Goal: Check status: Check status

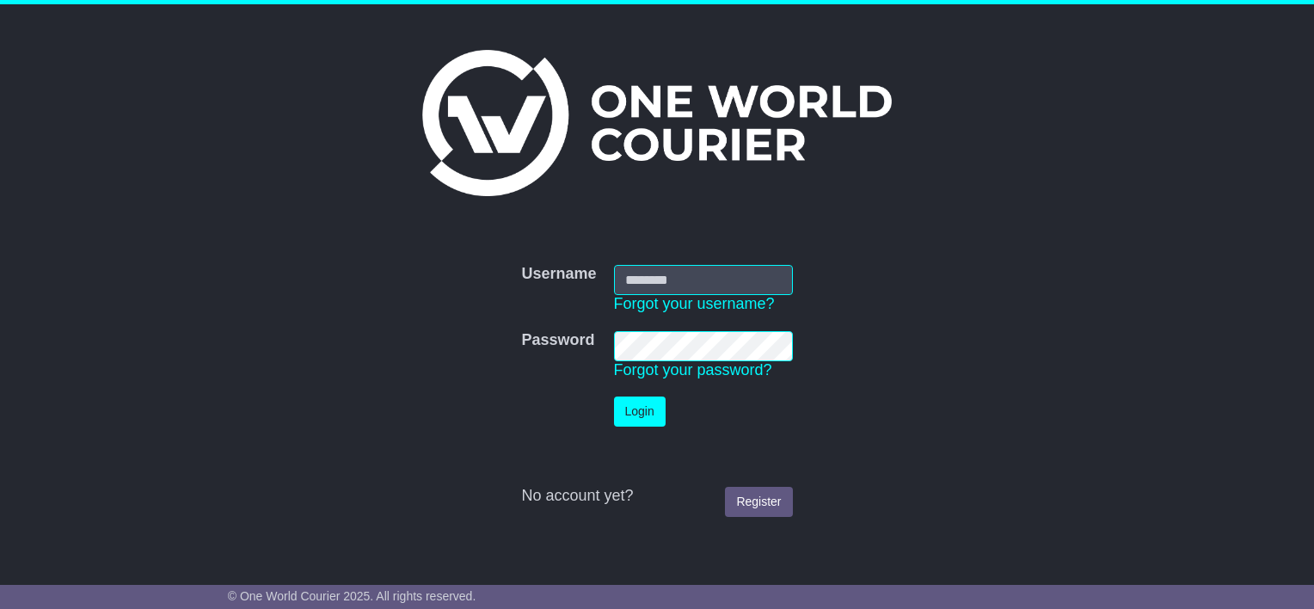
type input "**********"
click at [628, 414] on button "Login" at bounding box center [640, 412] width 52 height 30
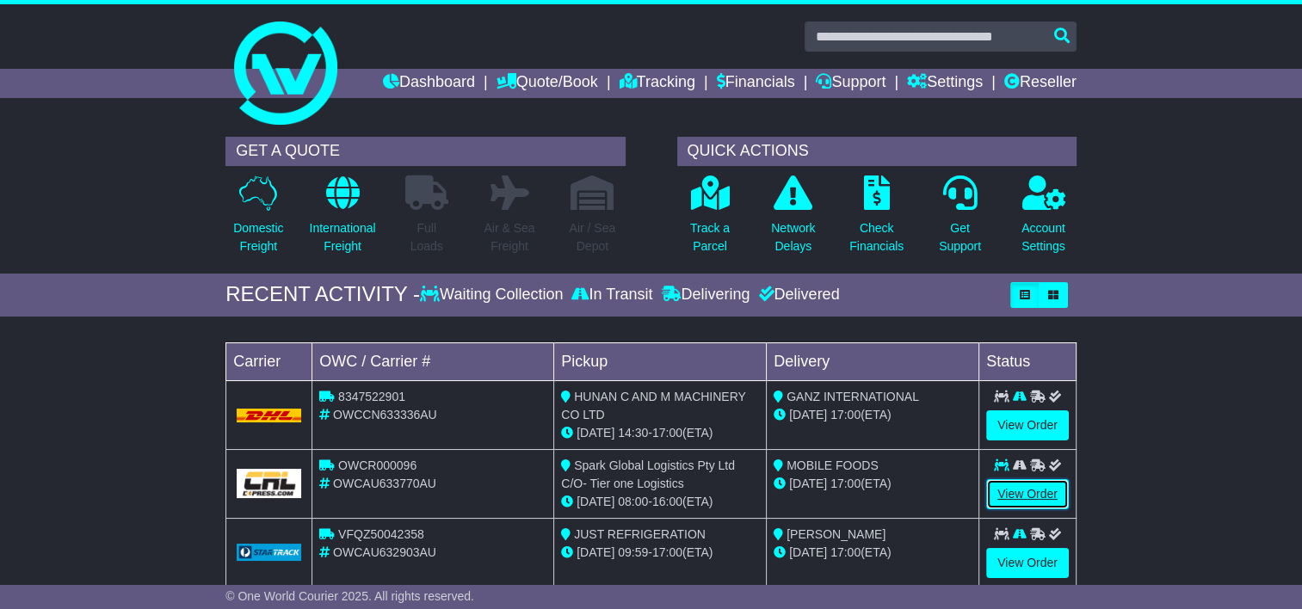
click at [1012, 490] on link "View Order" at bounding box center [1027, 494] width 83 height 30
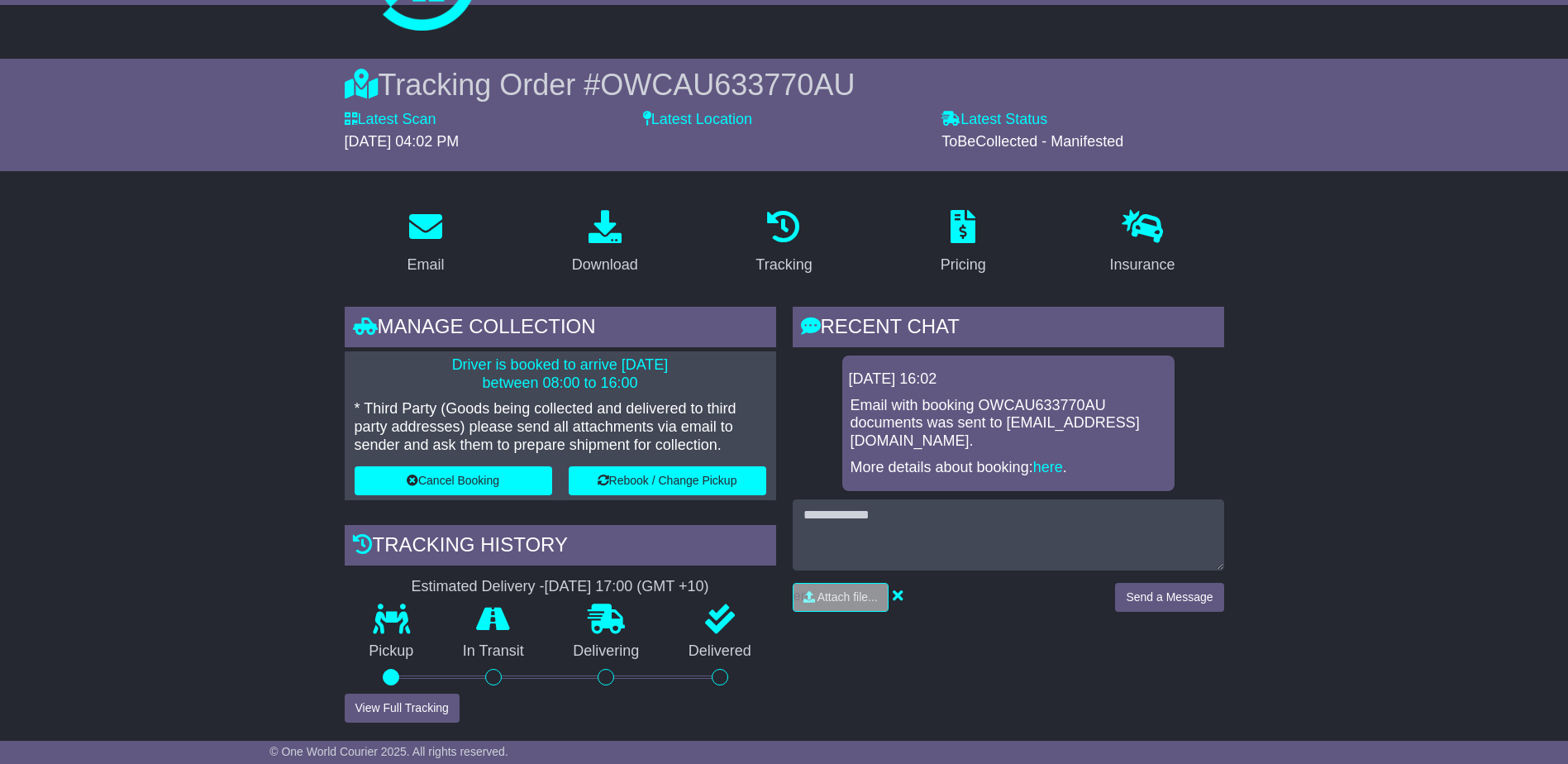
scroll to position [83, 0]
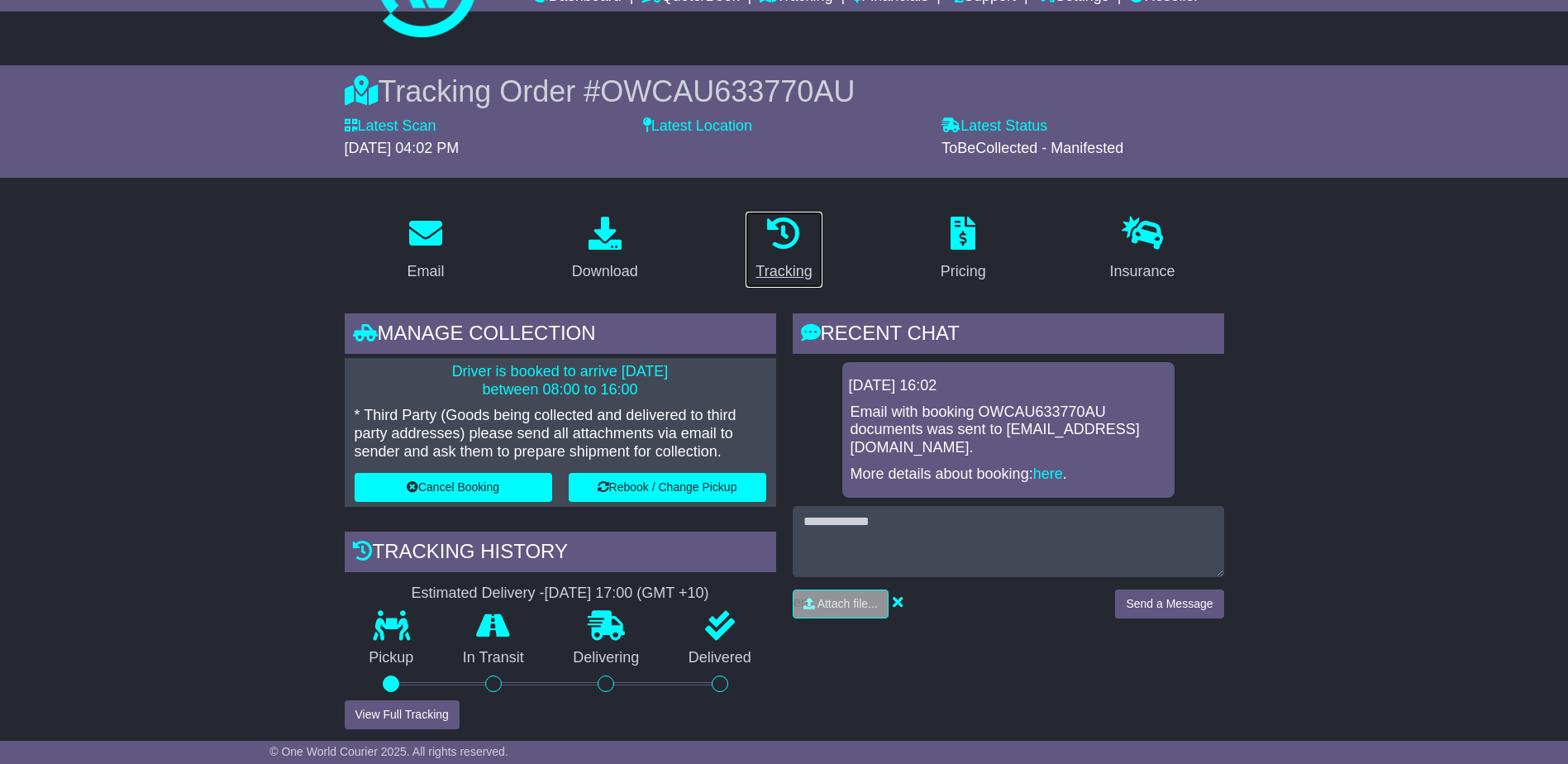
click at [787, 228] on icon at bounding box center [783, 233] width 33 height 33
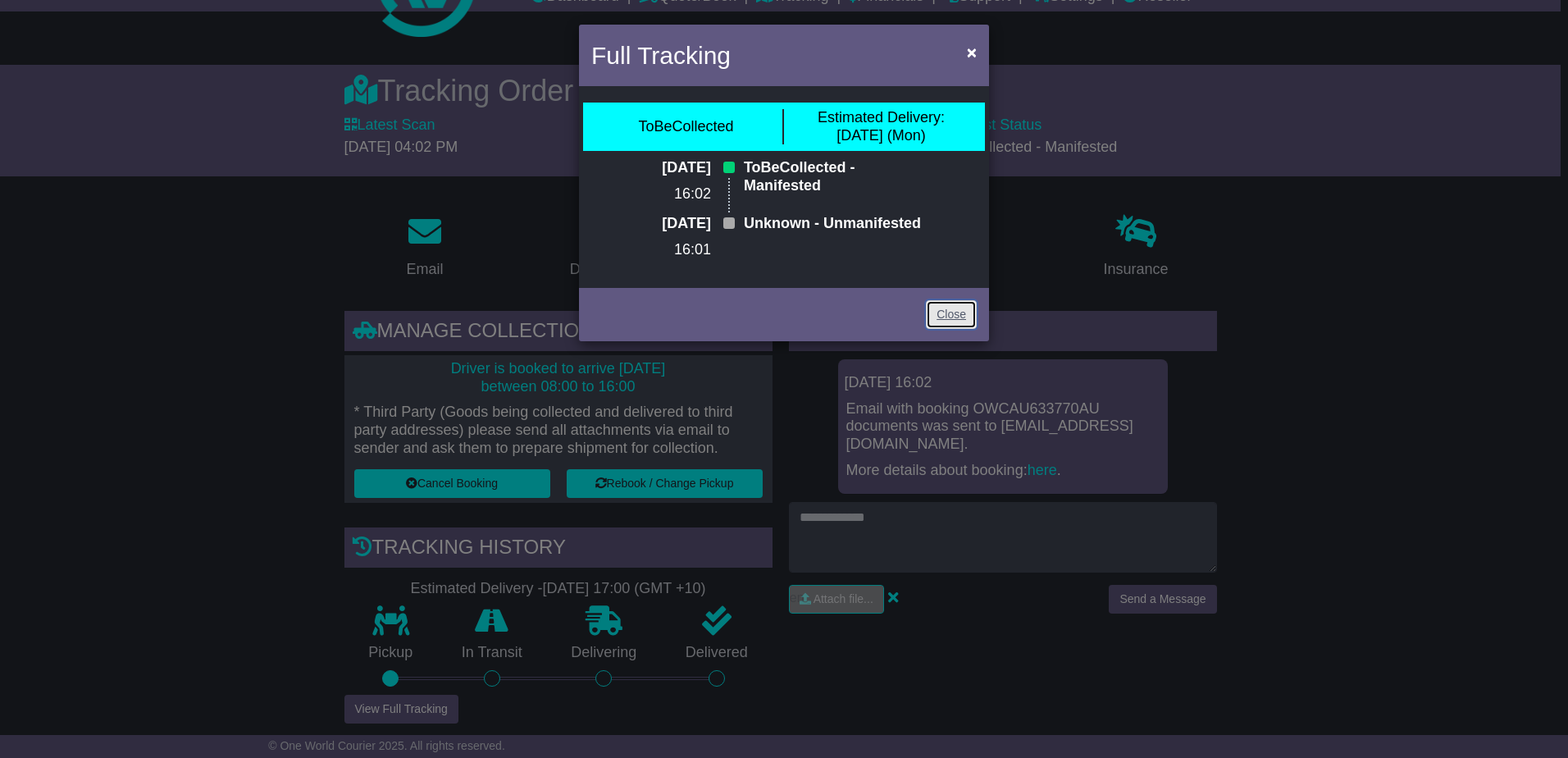
click at [937, 329] on link "Close" at bounding box center [950, 315] width 51 height 29
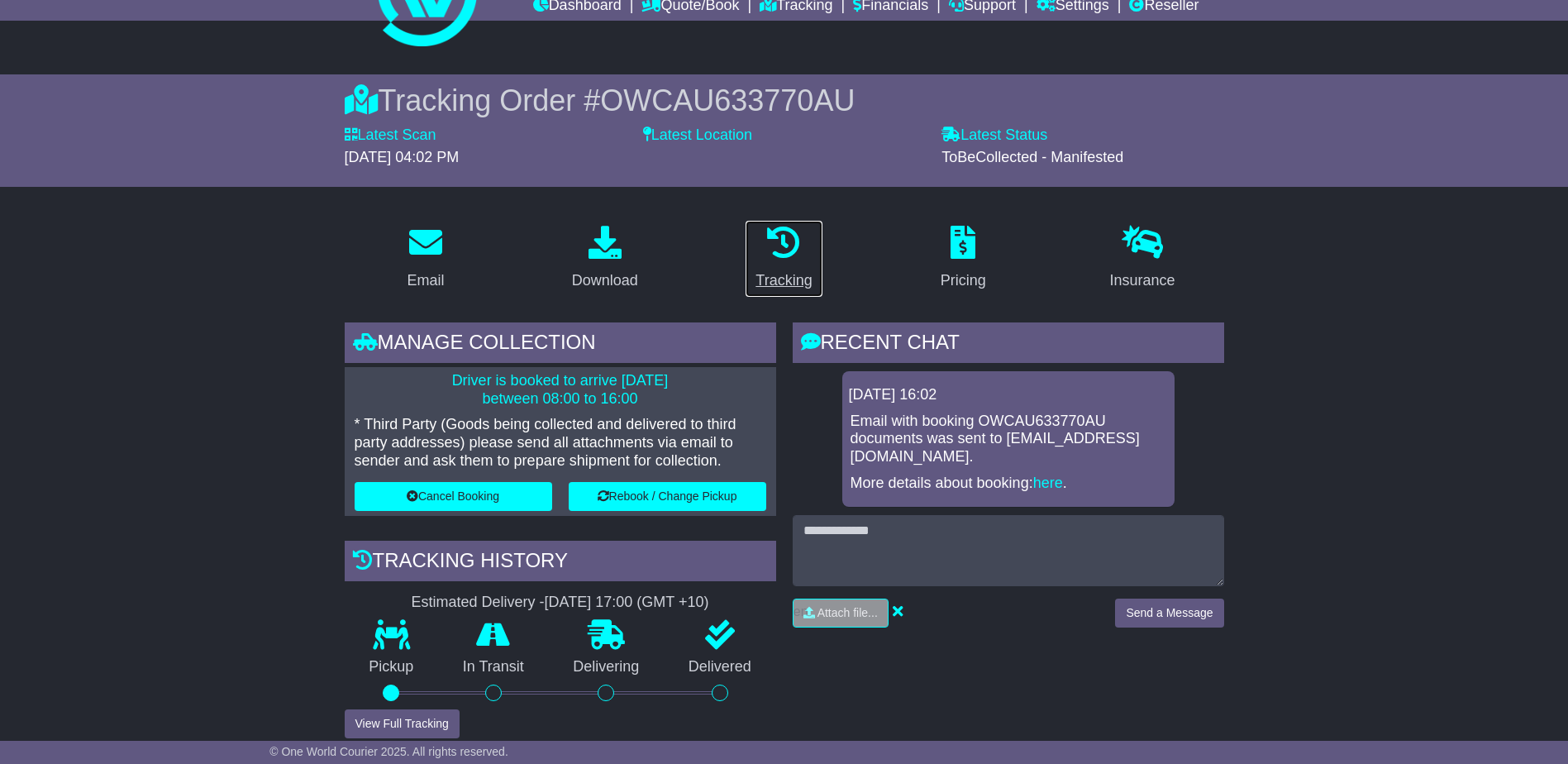
scroll to position [0, 0]
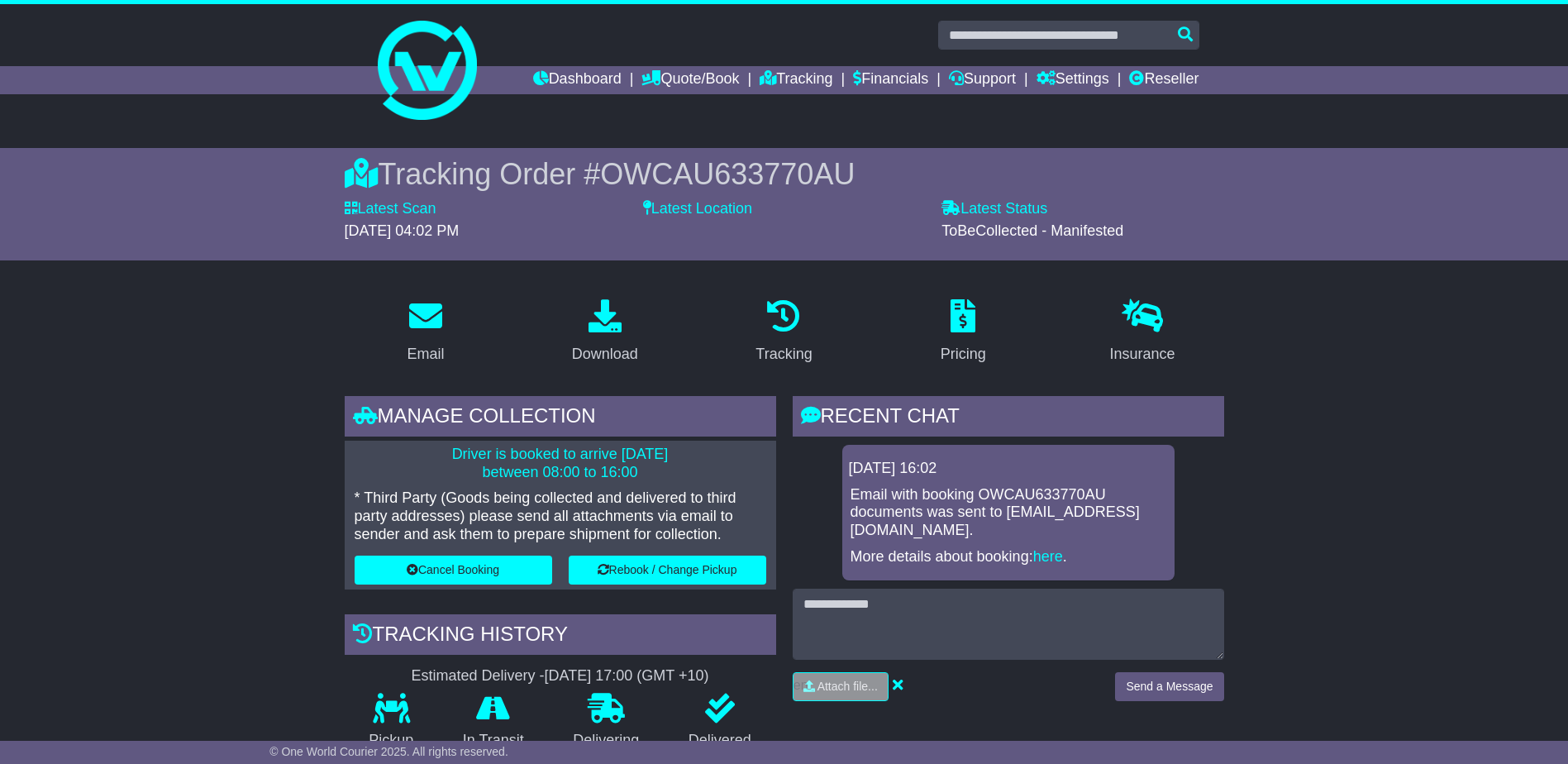
click at [709, 168] on span "OWCAU633770AU" at bounding box center [727, 173] width 255 height 34
copy span "OWCAU633770AU"
